Goal: Navigation & Orientation: Find specific page/section

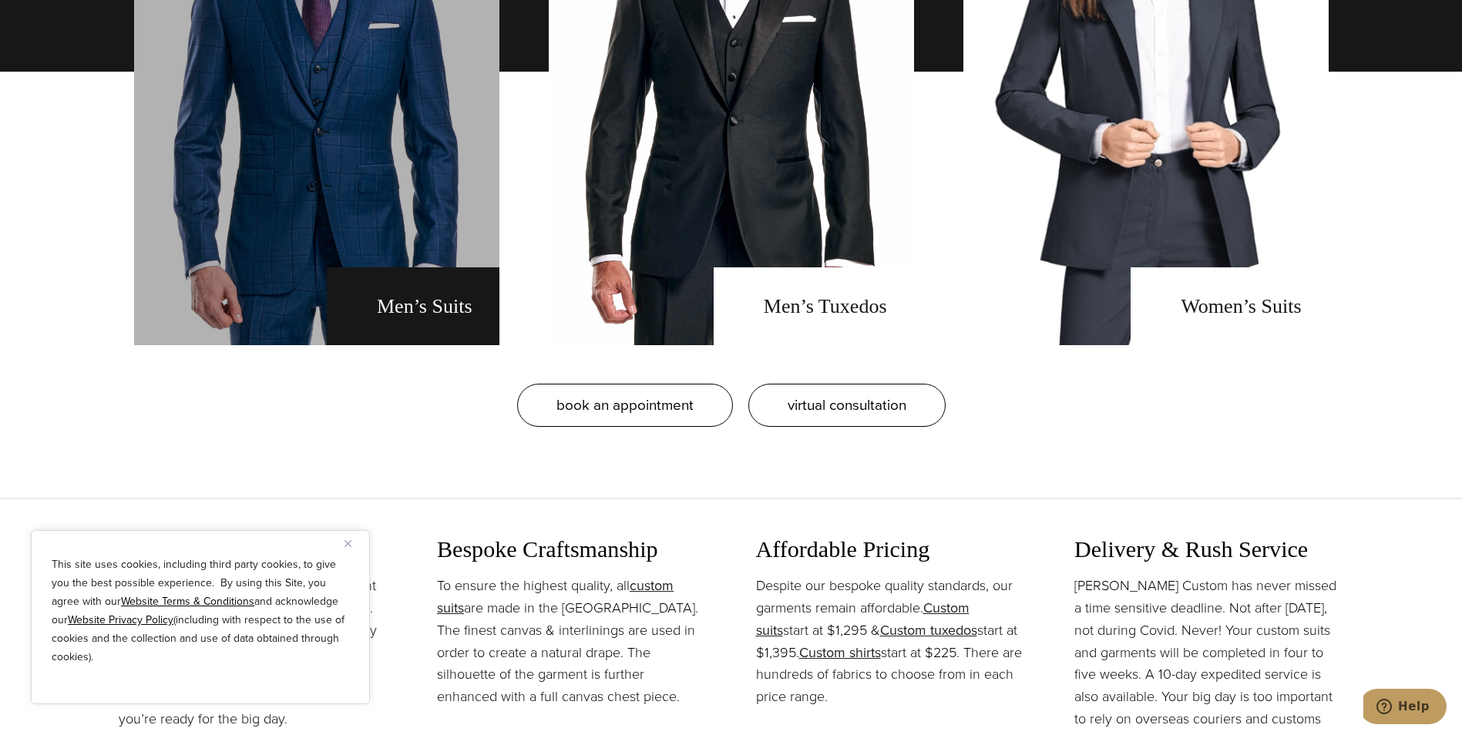
scroll to position [1465, 0]
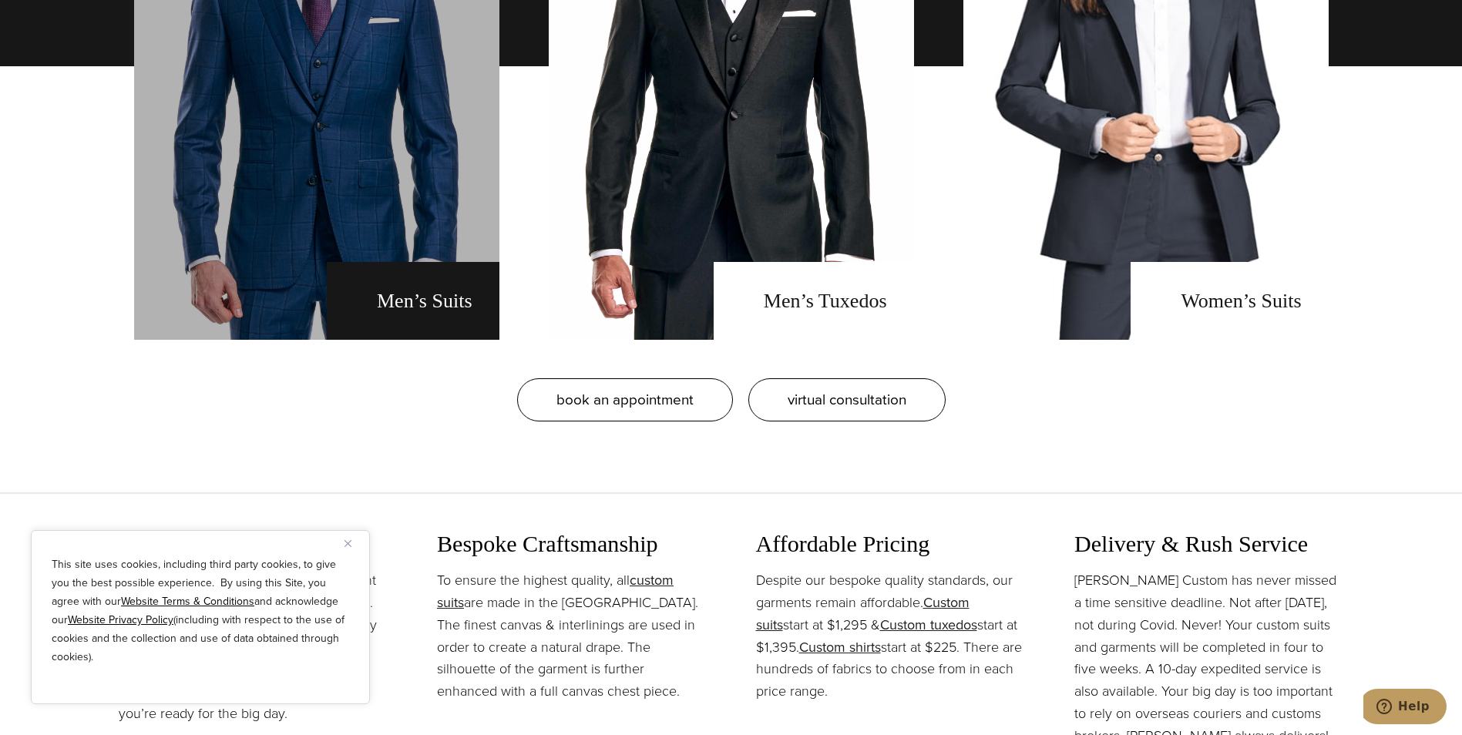
click at [399, 283] on link "men's suits" at bounding box center [316, 66] width 365 height 547
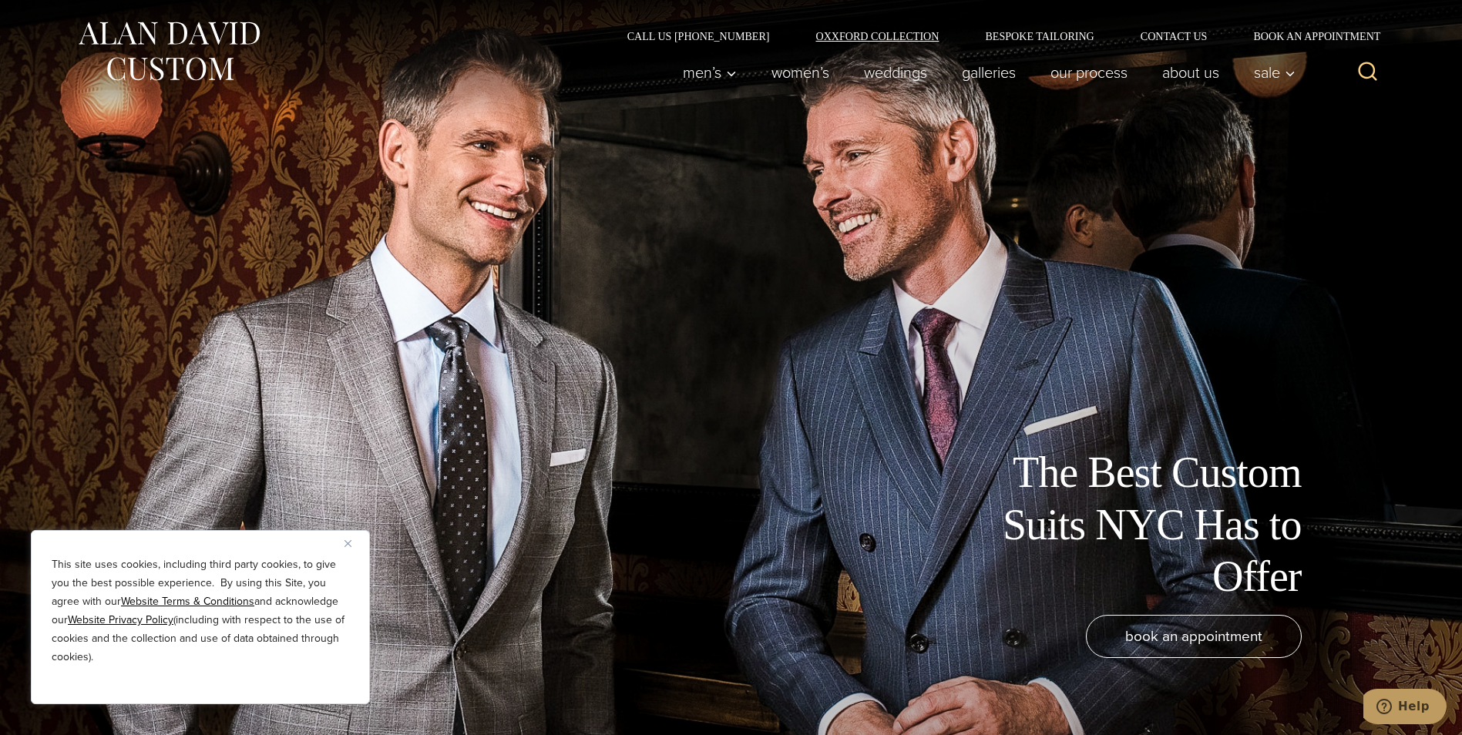
click at [887, 39] on link "Oxxford Collection" at bounding box center [877, 36] width 170 height 11
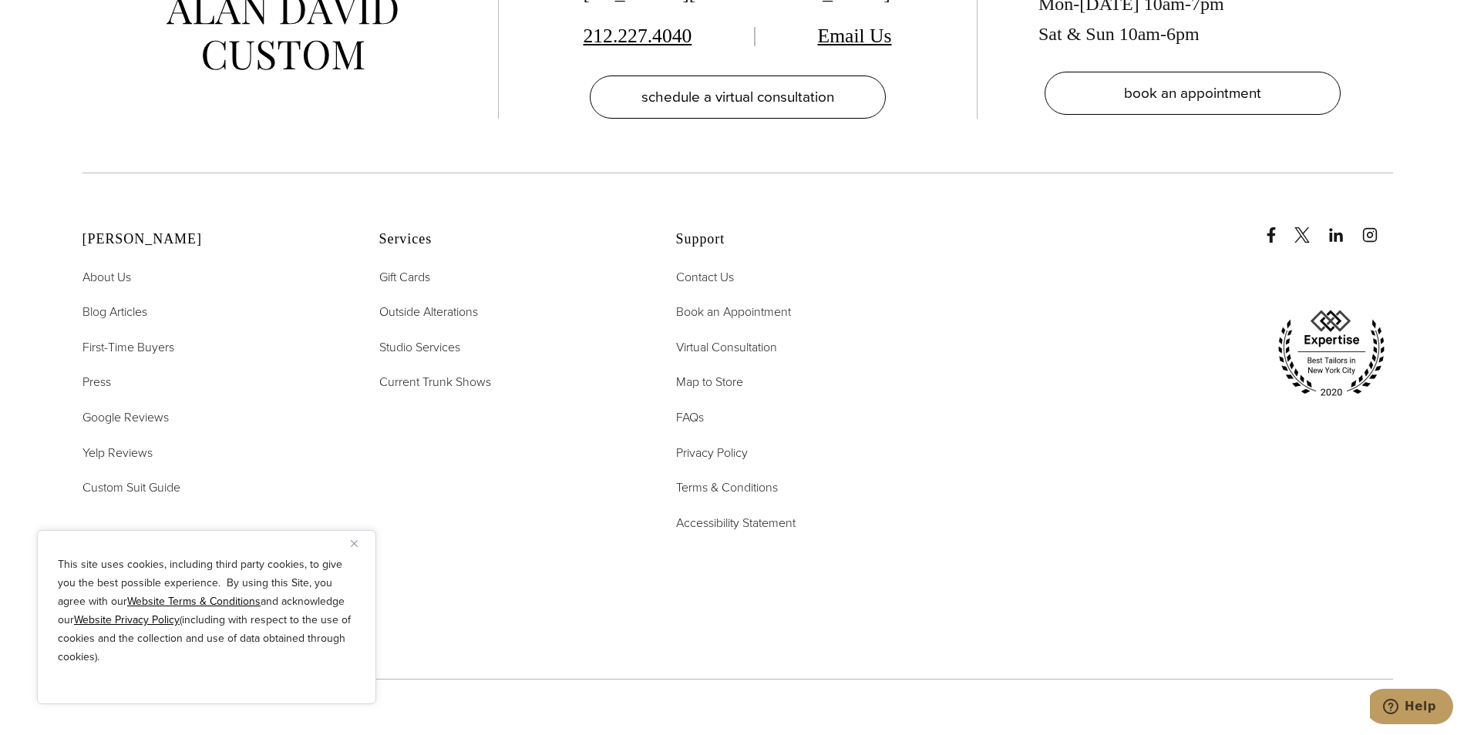
scroll to position [6398, 0]
